Goal: Information Seeking & Learning: Learn about a topic

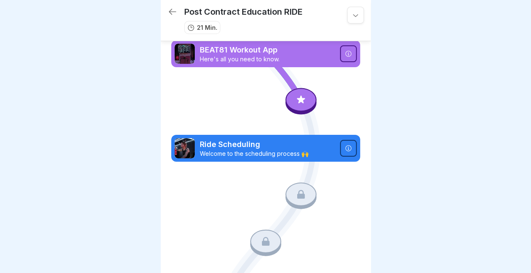
click at [227, 57] on p "Here's all you need to know." at bounding box center [267, 59] width 135 height 8
click at [347, 23] on div at bounding box center [355, 15] width 17 height 17
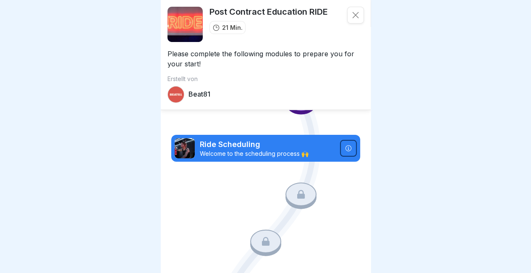
click at [351, 19] on icon at bounding box center [355, 15] width 8 height 8
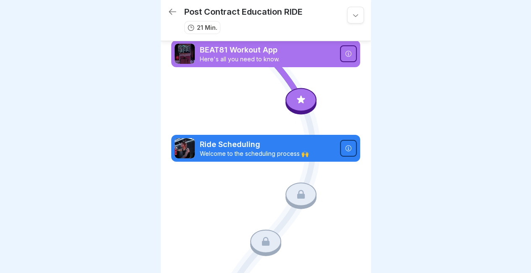
click at [191, 53] on img at bounding box center [185, 54] width 20 height 20
click at [237, 60] on p "Here's all you need to know." at bounding box center [267, 59] width 135 height 8
click at [295, 97] on icon at bounding box center [300, 99] width 11 height 11
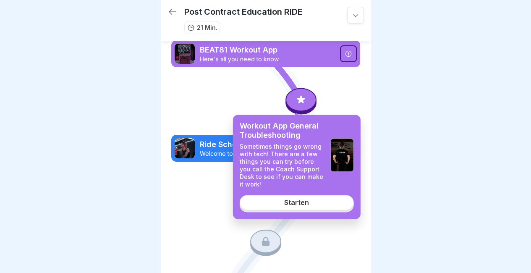
click at [299, 95] on icon at bounding box center [300, 99] width 11 height 11
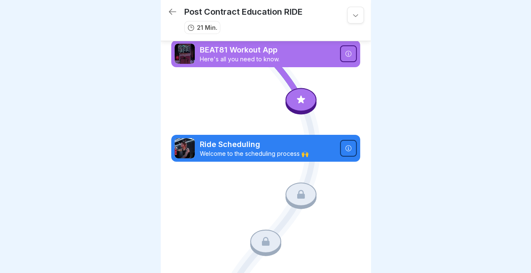
click at [299, 95] on icon at bounding box center [300, 99] width 11 height 11
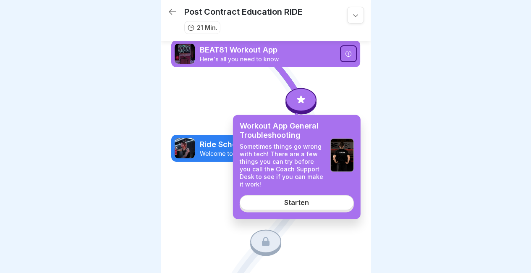
click at [293, 198] on link "Starten" at bounding box center [297, 202] width 114 height 15
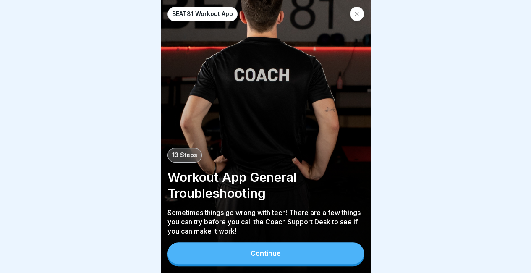
scroll to position [6, 0]
click at [224, 246] on button "Continue" at bounding box center [265, 253] width 196 height 22
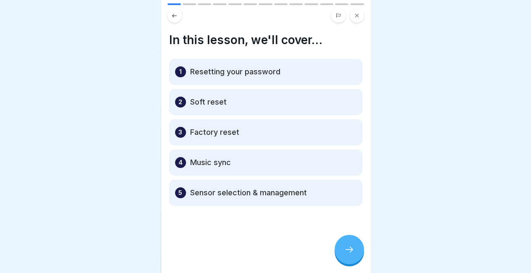
click at [351, 246] on icon at bounding box center [349, 249] width 10 height 10
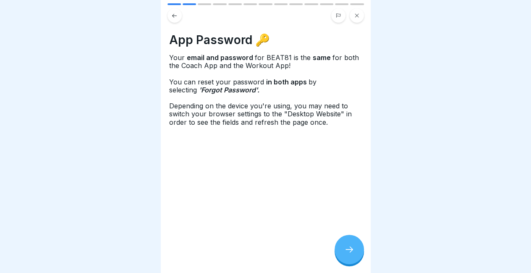
click at [347, 251] on icon at bounding box center [349, 249] width 10 height 10
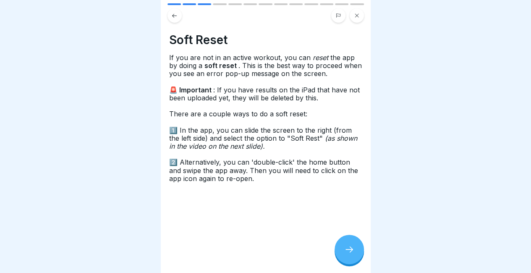
click at [347, 243] on div at bounding box center [348, 249] width 29 height 29
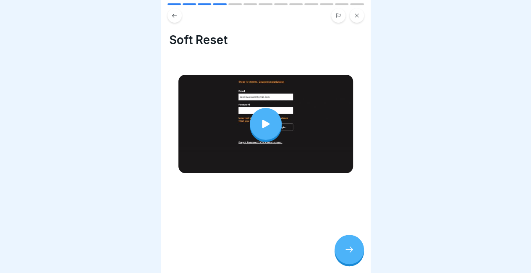
click at [262, 120] on icon at bounding box center [266, 124] width 8 height 8
click at [264, 124] on div at bounding box center [266, 124] width 32 height 32
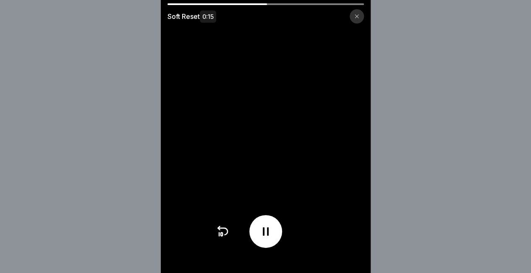
click at [309, 4] on div at bounding box center [265, 4] width 196 height 2
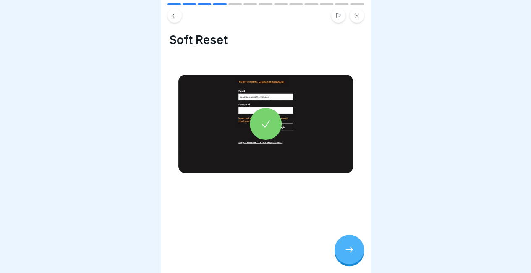
click at [354, 249] on div at bounding box center [348, 249] width 29 height 29
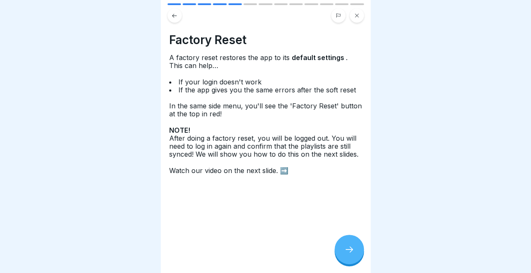
click at [340, 245] on div at bounding box center [348, 249] width 29 height 29
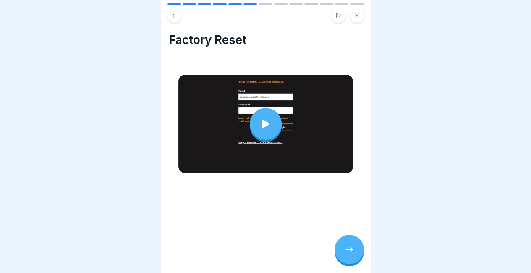
click at [265, 118] on icon at bounding box center [266, 124] width 12 height 12
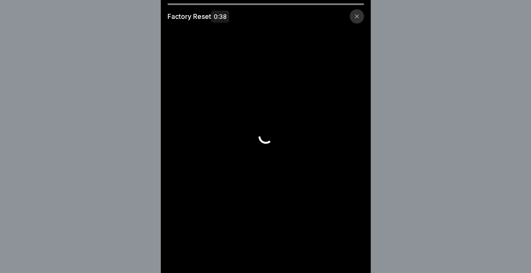
click at [266, 116] on video at bounding box center [266, 136] width 210 height 273
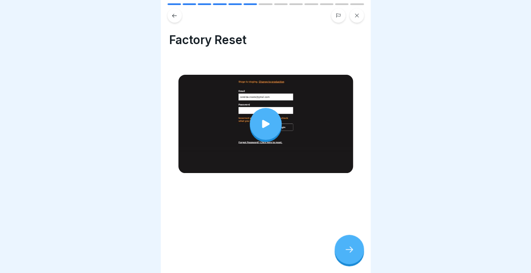
scroll to position [6, 0]
click at [349, 246] on icon at bounding box center [349, 249] width 10 height 10
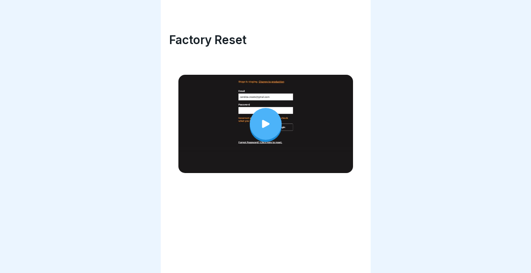
scroll to position [6, 0]
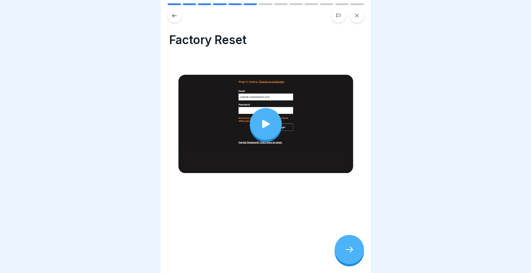
click at [273, 108] on div at bounding box center [266, 124] width 32 height 32
click at [353, 244] on div at bounding box center [348, 249] width 29 height 29
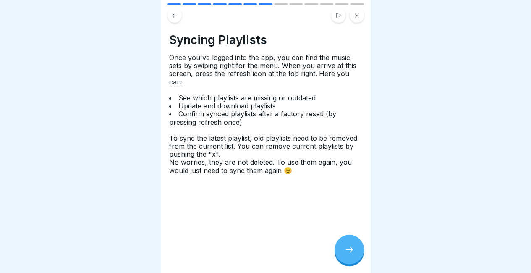
click at [342, 249] on div at bounding box center [348, 249] width 29 height 29
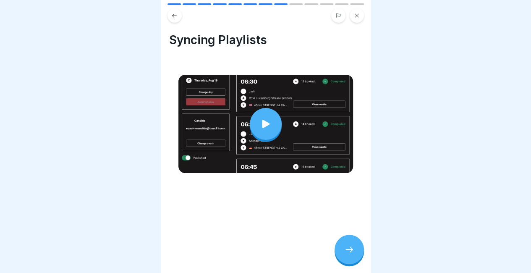
click at [260, 121] on icon at bounding box center [266, 124] width 12 height 12
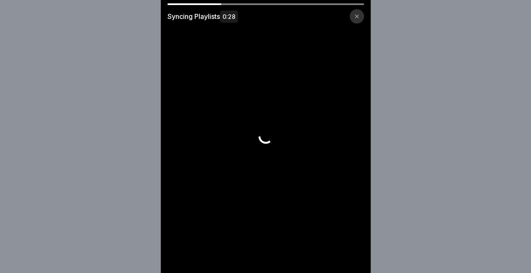
click at [306, 111] on video at bounding box center [266, 136] width 210 height 273
drag, startPoint x: 253, startPoint y: 125, endPoint x: 172, endPoint y: 5, distance: 145.0
click at [253, 125] on video at bounding box center [266, 136] width 210 height 273
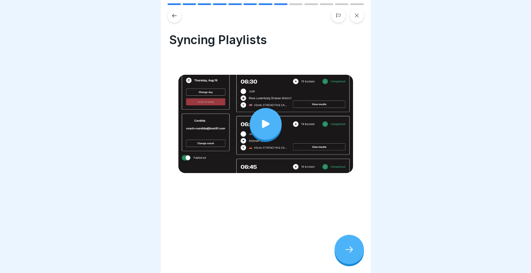
scroll to position [6, 0]
click at [264, 118] on icon at bounding box center [266, 124] width 12 height 12
click at [354, 249] on div at bounding box center [348, 249] width 29 height 29
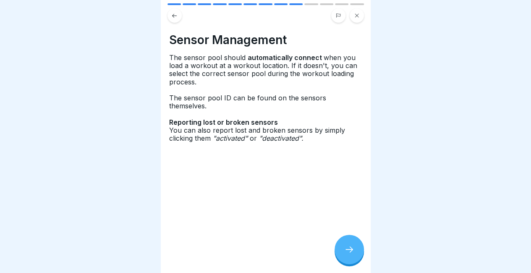
click at [347, 245] on div at bounding box center [348, 249] width 29 height 29
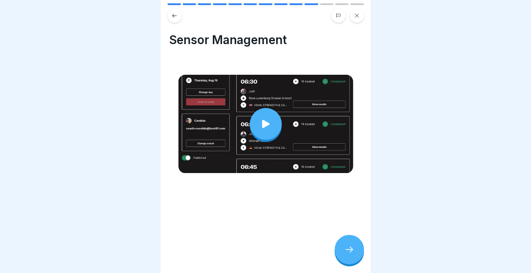
click at [261, 108] on div at bounding box center [266, 124] width 32 height 32
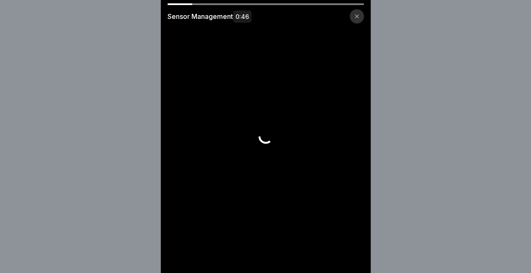
drag, startPoint x: 180, startPoint y: 8, endPoint x: 175, endPoint y: 6, distance: 4.4
click at [178, 8] on div "Sensor Management 0:46" at bounding box center [266, 13] width 210 height 20
click at [173, 5] on div "Sensor Management 0:46" at bounding box center [266, 13] width 210 height 20
drag, startPoint x: 172, startPoint y: 4, endPoint x: 157, endPoint y: 5, distance: 15.2
click at [172, 4] on div at bounding box center [179, 4] width 25 height 2
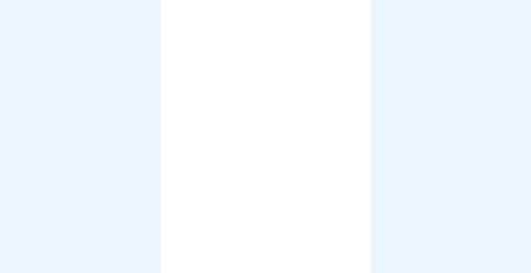
scroll to position [6, 0]
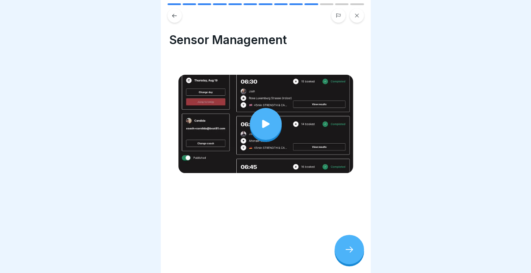
click at [334, 242] on div "Sensor Management" at bounding box center [266, 136] width 210 height 273
click at [342, 243] on div at bounding box center [348, 249] width 29 height 29
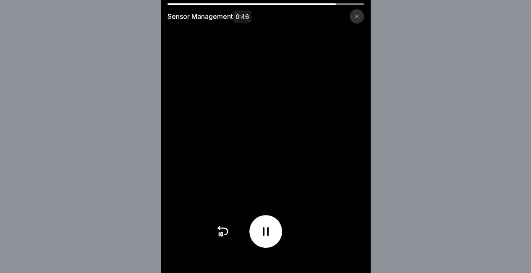
click at [415, 110] on div "Sensor Management 0:46" at bounding box center [265, 136] width 531 height 273
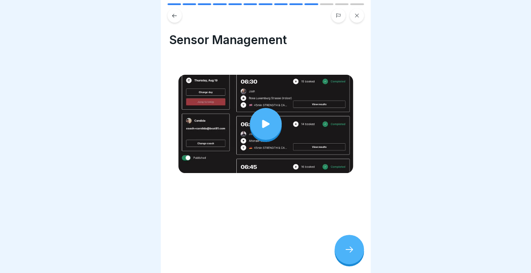
click at [288, 110] on div at bounding box center [265, 124] width 175 height 98
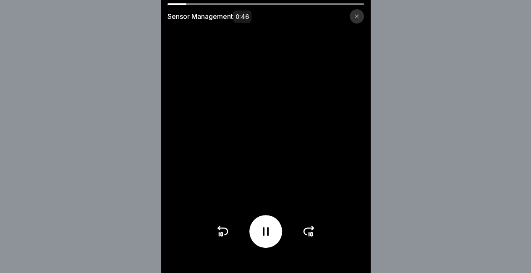
click at [310, 231] on icon at bounding box center [308, 231] width 13 height 13
click at [310, 234] on icon at bounding box center [309, 231] width 10 height 7
click at [310, 236] on icon at bounding box center [308, 231] width 13 height 13
click at [311, 236] on icon at bounding box center [308, 231] width 13 height 13
click at [311, 235] on icon at bounding box center [308, 231] width 13 height 13
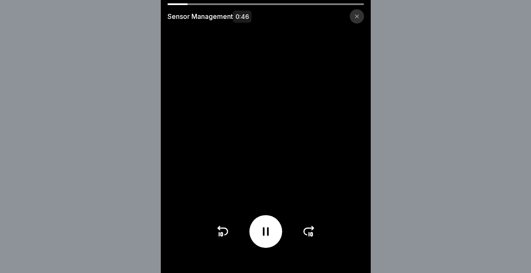
click at [311, 235] on icon at bounding box center [308, 231] width 13 height 13
click at [308, 238] on icon at bounding box center [308, 231] width 13 height 13
click at [254, 240] on div at bounding box center [265, 231] width 33 height 33
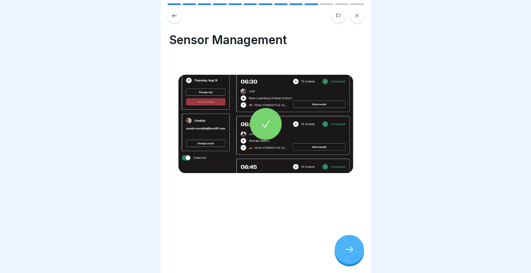
click at [348, 248] on icon at bounding box center [349, 249] width 10 height 10
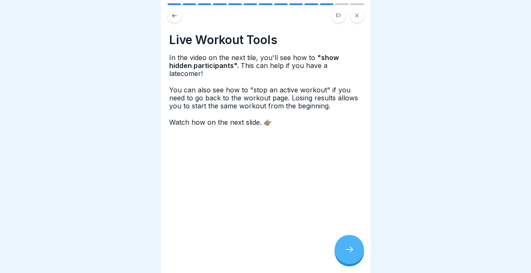
click at [341, 251] on div at bounding box center [348, 249] width 29 height 29
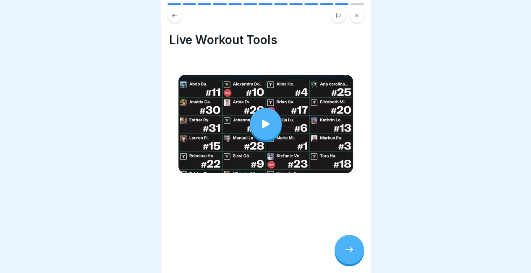
click at [264, 124] on div at bounding box center [266, 124] width 32 height 32
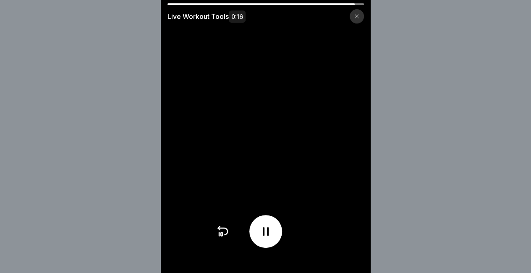
click at [229, 233] on icon at bounding box center [222, 231] width 13 height 13
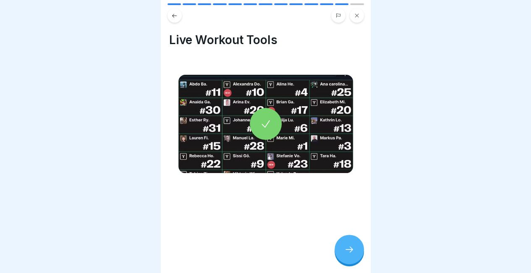
click at [353, 246] on icon at bounding box center [349, 249] width 10 height 10
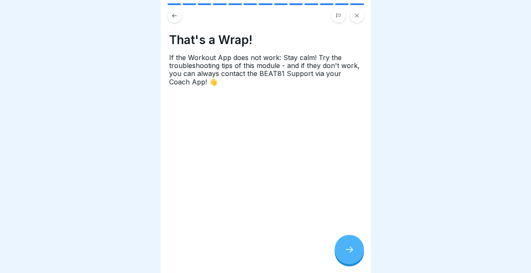
click at [348, 246] on icon at bounding box center [349, 249] width 10 height 10
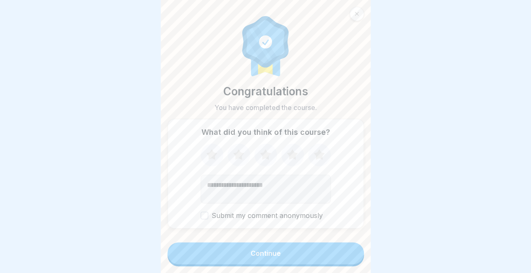
click at [276, 251] on div "Continue" at bounding box center [266, 253] width 30 height 8
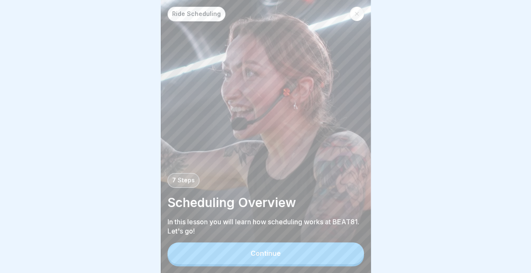
click at [258, 247] on button "Continue" at bounding box center [265, 253] width 196 height 22
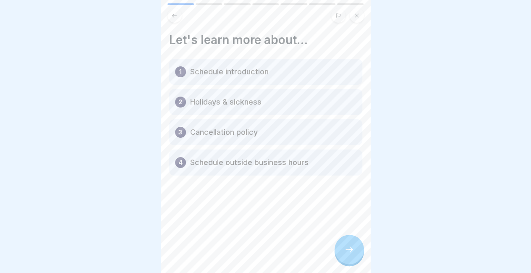
click at [349, 250] on icon at bounding box center [349, 249] width 10 height 10
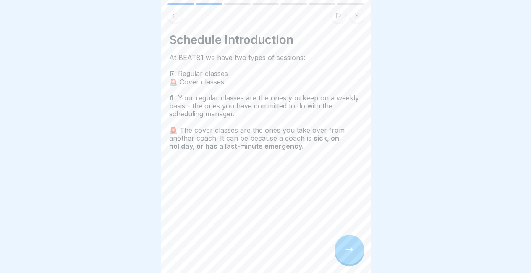
click at [350, 250] on icon at bounding box center [349, 249] width 10 height 10
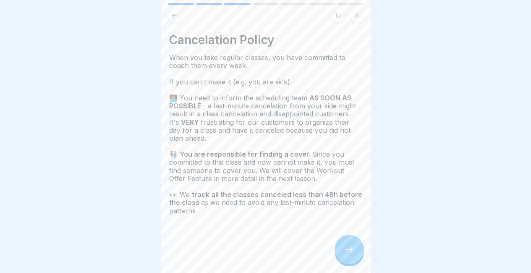
click at [347, 252] on icon at bounding box center [349, 249] width 10 height 10
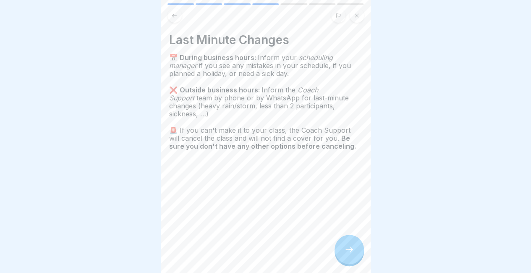
click at [335, 256] on div "Last Minute Changes 📅 During business hours: Inform your scheduling manager if …" at bounding box center [266, 136] width 210 height 273
click at [337, 258] on div at bounding box center [348, 249] width 29 height 29
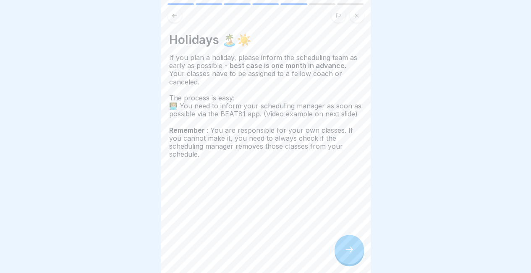
click at [350, 254] on div at bounding box center [348, 249] width 29 height 29
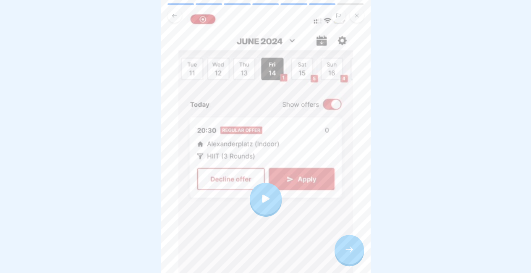
scroll to position [84, 0]
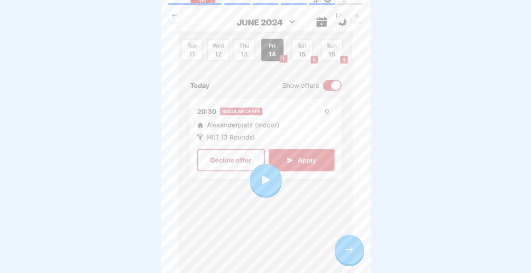
click at [277, 189] on div at bounding box center [266, 180] width 32 height 32
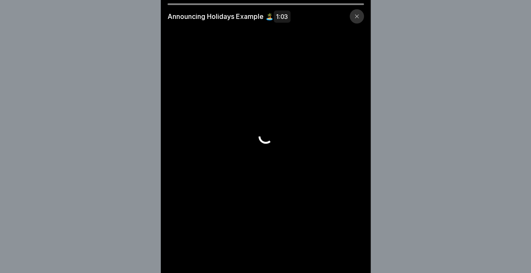
scroll to position [0, 0]
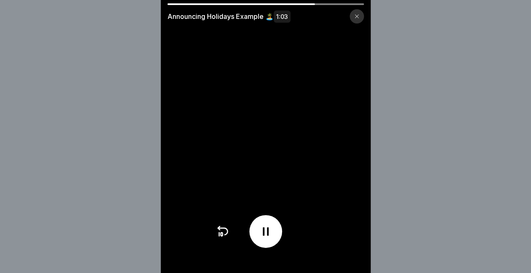
click at [234, 50] on video at bounding box center [266, 136] width 210 height 273
click at [355, 17] on div at bounding box center [357, 16] width 14 height 14
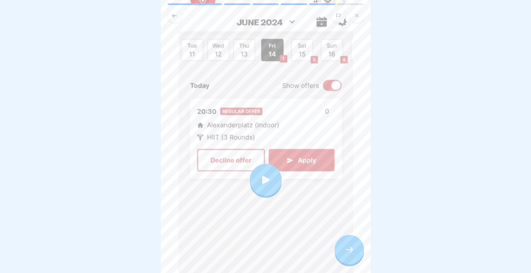
click at [250, 176] on div at bounding box center [266, 180] width 32 height 32
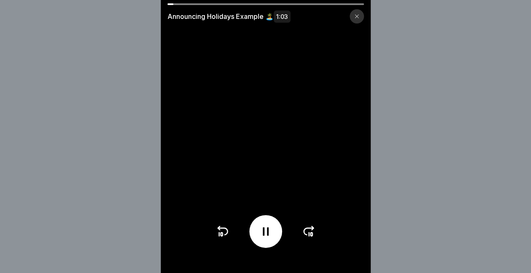
click at [309, 237] on icon at bounding box center [308, 231] width 13 height 13
click at [309, 235] on icon at bounding box center [308, 231] width 13 height 13
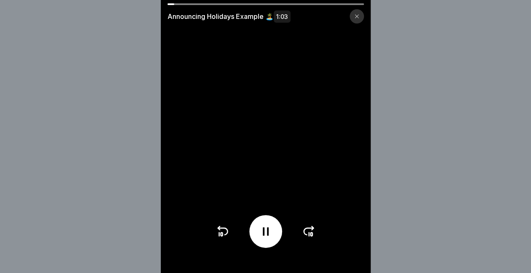
click at [310, 235] on icon at bounding box center [308, 231] width 13 height 13
click at [311, 234] on icon at bounding box center [309, 231] width 10 height 7
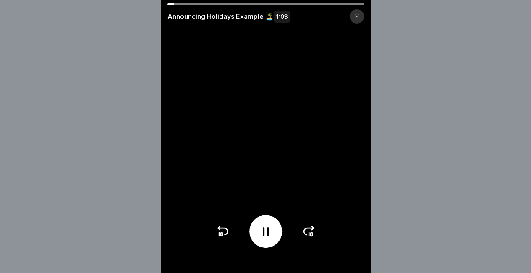
click at [311, 235] on icon at bounding box center [309, 231] width 10 height 7
click at [310, 235] on icon at bounding box center [309, 231] width 10 height 7
click at [310, 234] on icon at bounding box center [309, 231] width 10 height 7
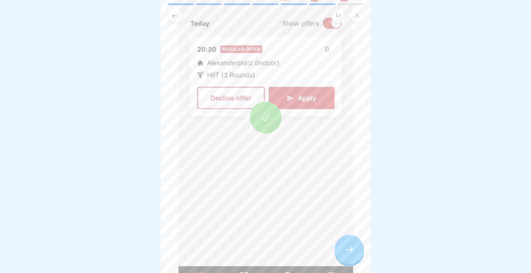
scroll to position [84, 0]
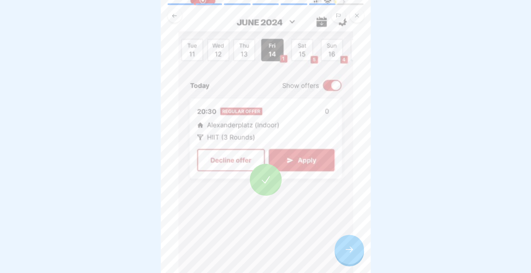
click at [313, 115] on div at bounding box center [265, 179] width 175 height 377
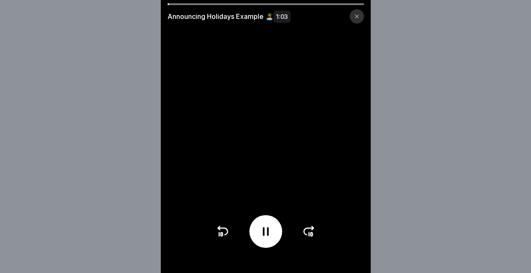
click at [311, 238] on icon at bounding box center [308, 231] width 13 height 13
click at [308, 238] on icon at bounding box center [308, 231] width 13 height 13
click at [308, 235] on icon at bounding box center [309, 231] width 10 height 7
click at [311, 238] on icon at bounding box center [308, 231] width 13 height 13
click at [309, 238] on icon at bounding box center [308, 231] width 13 height 13
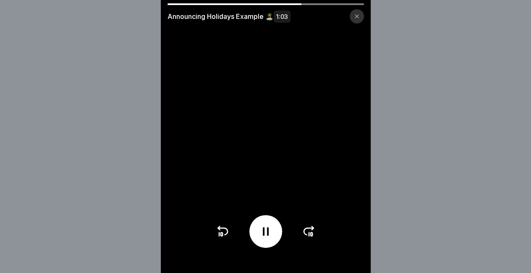
scroll to position [6, 0]
click at [308, 238] on icon at bounding box center [308, 231] width 13 height 13
click at [272, 235] on icon at bounding box center [265, 231] width 13 height 13
click at [359, 16] on icon at bounding box center [356, 16] width 5 height 5
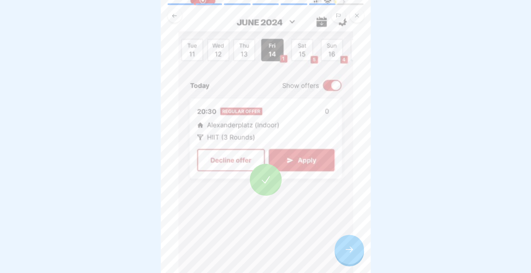
click at [353, 251] on icon at bounding box center [349, 249] width 10 height 10
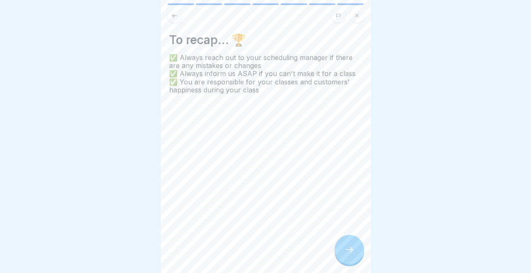
click at [347, 249] on icon at bounding box center [349, 249] width 10 height 10
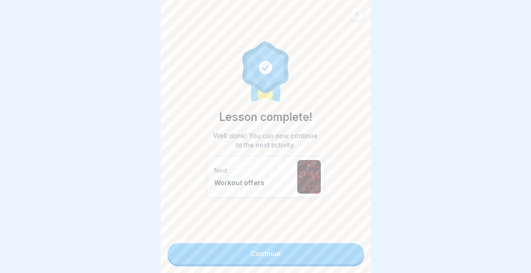
click at [331, 248] on link "Continue" at bounding box center [265, 253] width 196 height 21
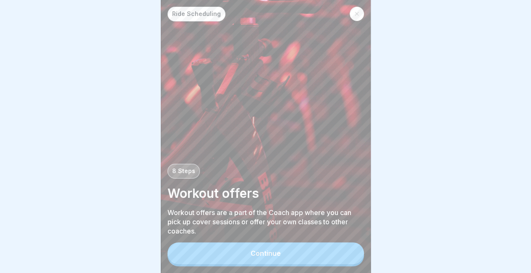
click at [302, 252] on button "Continue" at bounding box center [265, 253] width 196 height 22
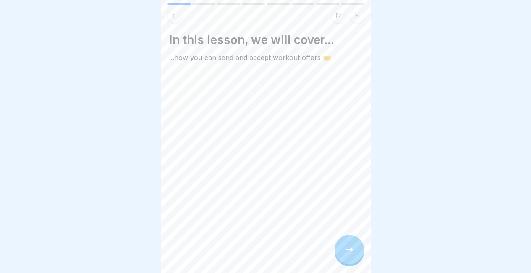
click at [350, 253] on icon at bounding box center [349, 249] width 10 height 10
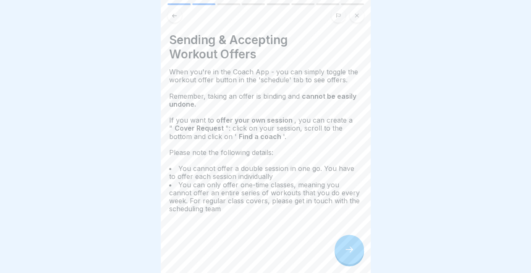
click at [353, 248] on icon at bounding box center [349, 249] width 10 height 10
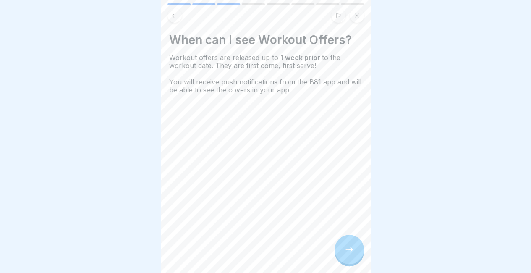
click at [354, 253] on div at bounding box center [348, 249] width 29 height 29
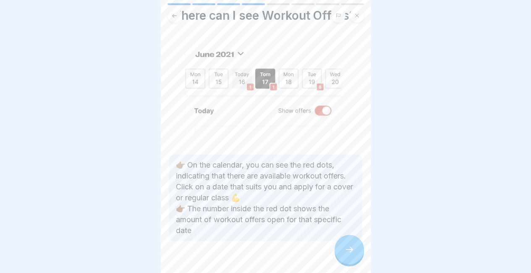
scroll to position [11, 0]
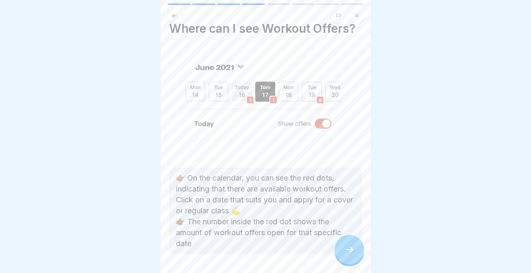
click at [341, 239] on div at bounding box center [348, 249] width 29 height 29
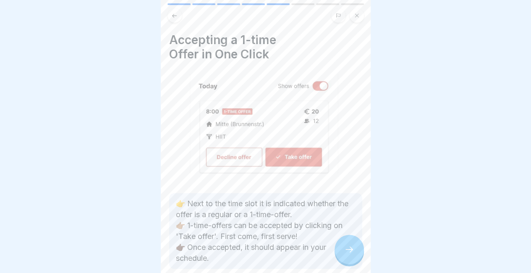
click at [340, 246] on div at bounding box center [348, 249] width 29 height 29
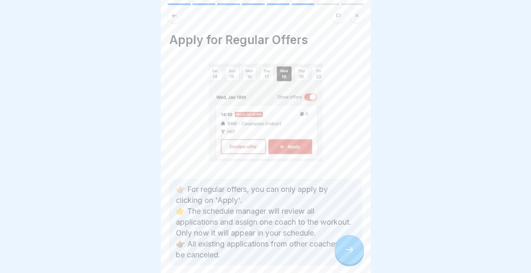
click at [346, 251] on icon at bounding box center [349, 249] width 10 height 10
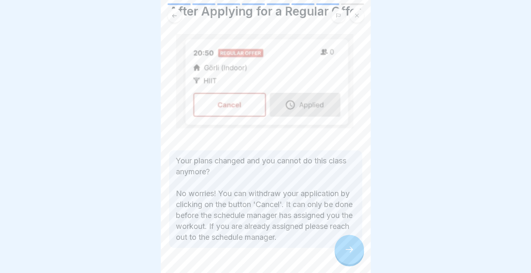
scroll to position [42, 0]
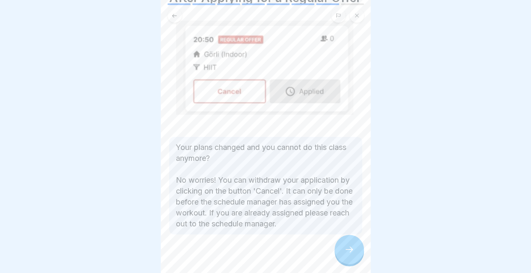
click at [352, 250] on icon at bounding box center [349, 249] width 8 height 6
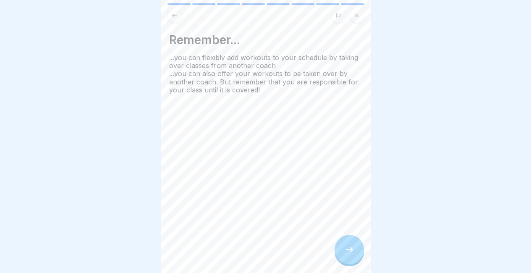
click at [352, 250] on icon at bounding box center [349, 249] width 8 height 6
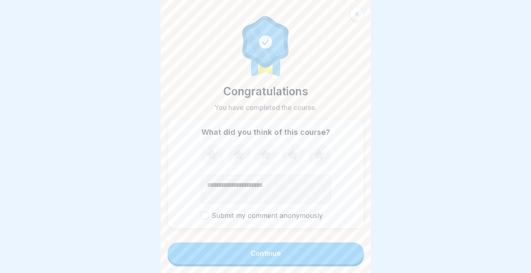
click at [311, 251] on button "Continue" at bounding box center [265, 253] width 196 height 22
click at [235, 261] on button "Continue" at bounding box center [265, 253] width 196 height 22
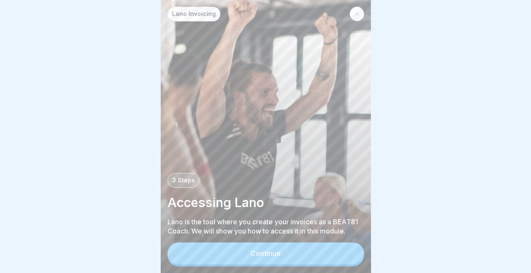
click at [238, 257] on button "Continue" at bounding box center [265, 253] width 196 height 22
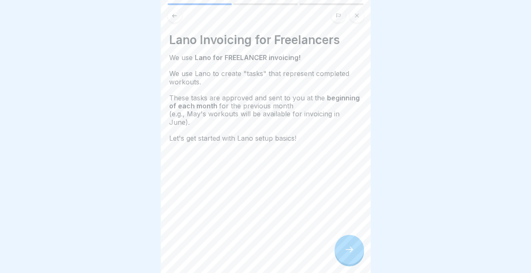
click at [346, 253] on icon at bounding box center [349, 249] width 10 height 10
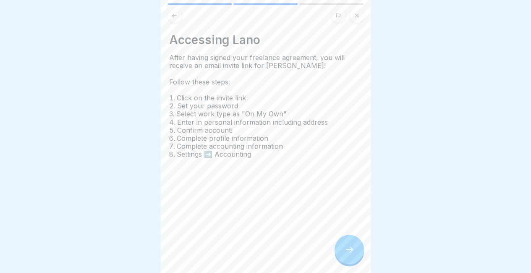
click at [345, 250] on div at bounding box center [348, 249] width 29 height 29
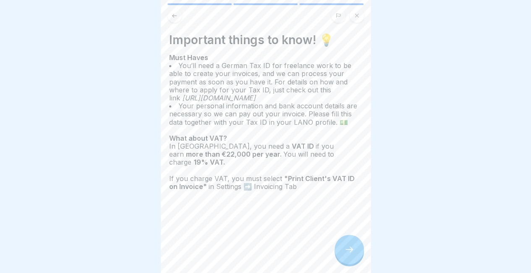
click at [348, 247] on div at bounding box center [348, 249] width 29 height 29
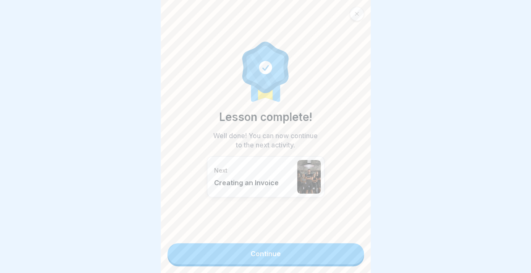
click at [297, 254] on link "Continue" at bounding box center [265, 253] width 196 height 21
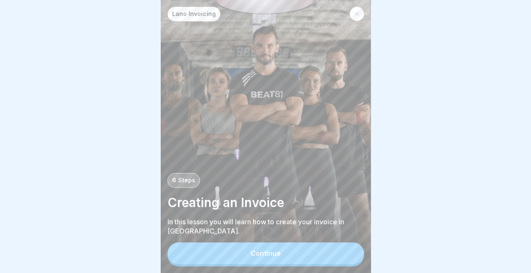
click at [250, 261] on button "Continue" at bounding box center [265, 253] width 196 height 22
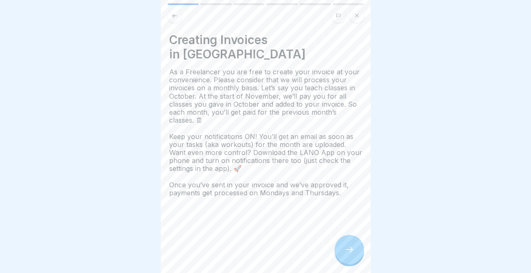
click at [358, 261] on div at bounding box center [348, 249] width 29 height 29
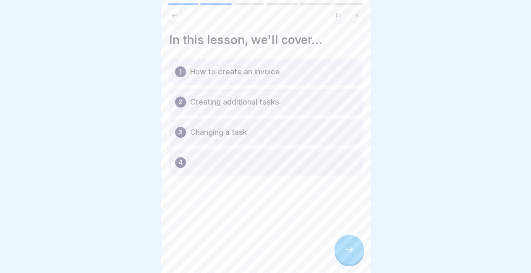
click at [353, 254] on icon at bounding box center [349, 249] width 10 height 10
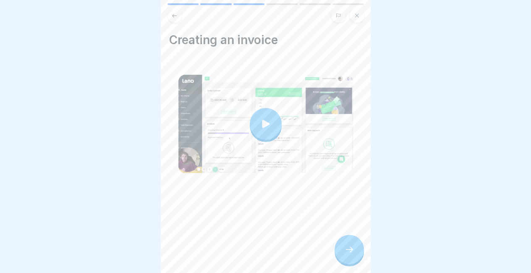
click at [352, 254] on icon at bounding box center [349, 249] width 10 height 10
